Goal: Information Seeking & Learning: Learn about a topic

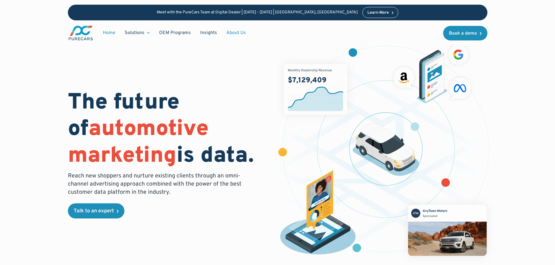
click at [228, 34] on link "About Us" at bounding box center [236, 32] width 29 height 11
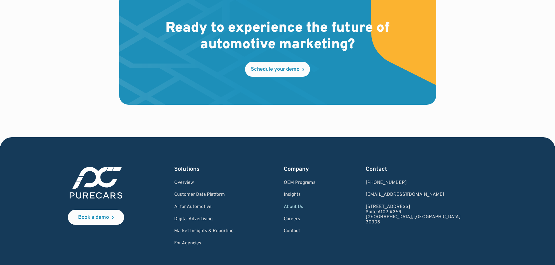
scroll to position [1719, 0]
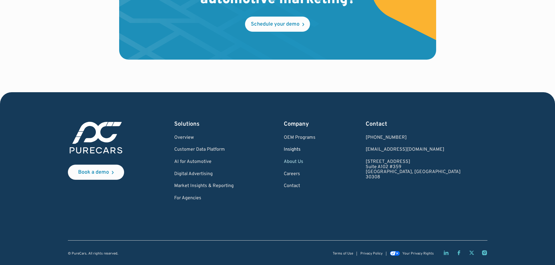
click at [315, 150] on link "Insights" at bounding box center [300, 149] width 32 height 5
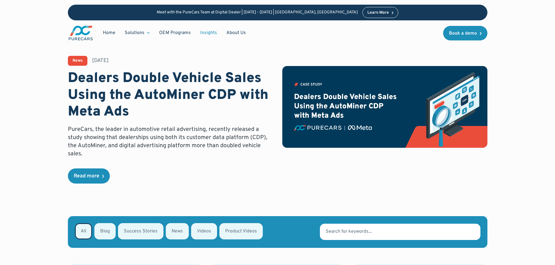
click at [102, 223] on div "Email Form" at bounding box center [104, 231] width 21 height 16
click at [102, 229] on input "Blog" at bounding box center [102, 231] width 4 height 4
radio input "true"
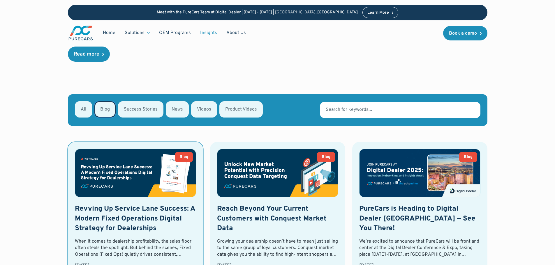
scroll to position [121, 0]
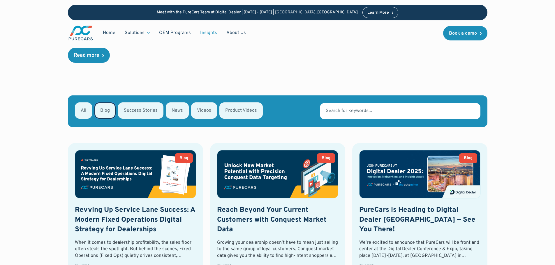
click at [176, 103] on div "Email Form" at bounding box center [177, 110] width 23 height 16
click at [175, 108] on input "News" at bounding box center [173, 110] width 4 height 4
radio input "true"
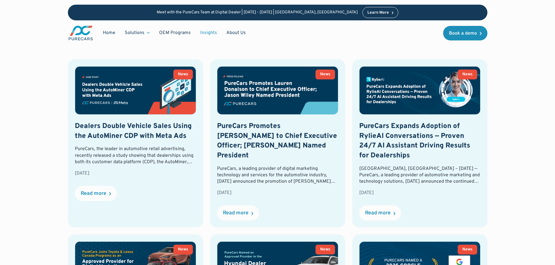
scroll to position [208, 0]
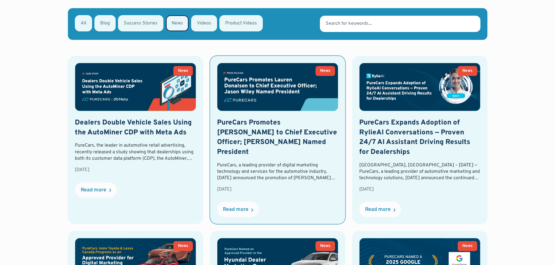
click at [256, 82] on img at bounding box center [277, 87] width 121 height 48
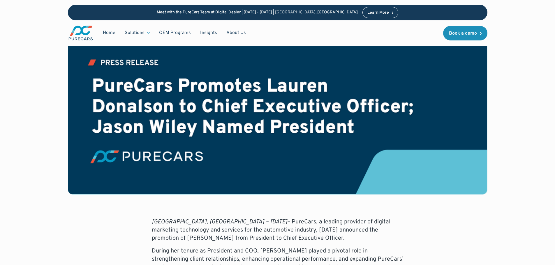
scroll to position [58, 0]
